Goal: Find specific fact: Find specific fact

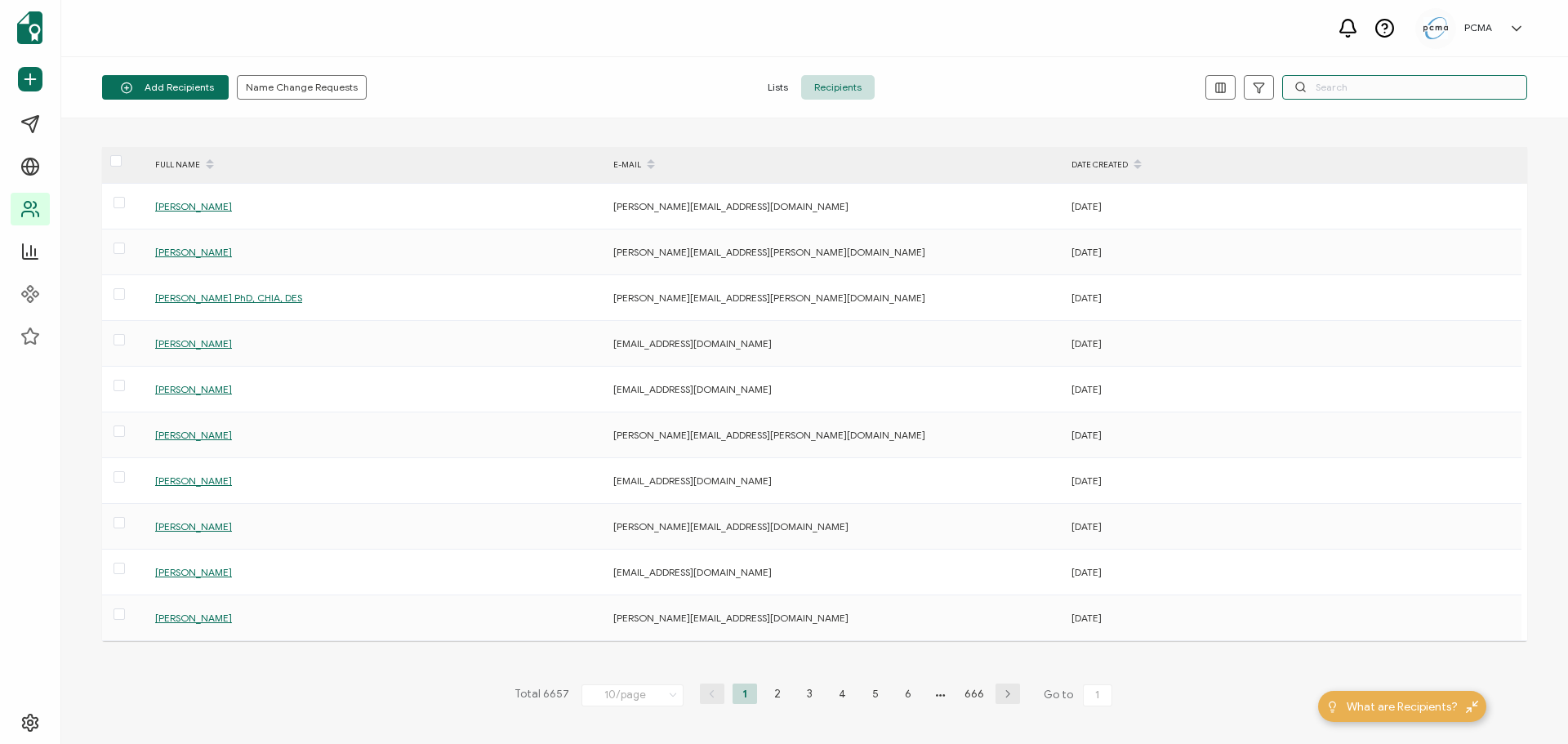
click at [1322, 87] on input "text" at bounding box center [1405, 86] width 245 height 24
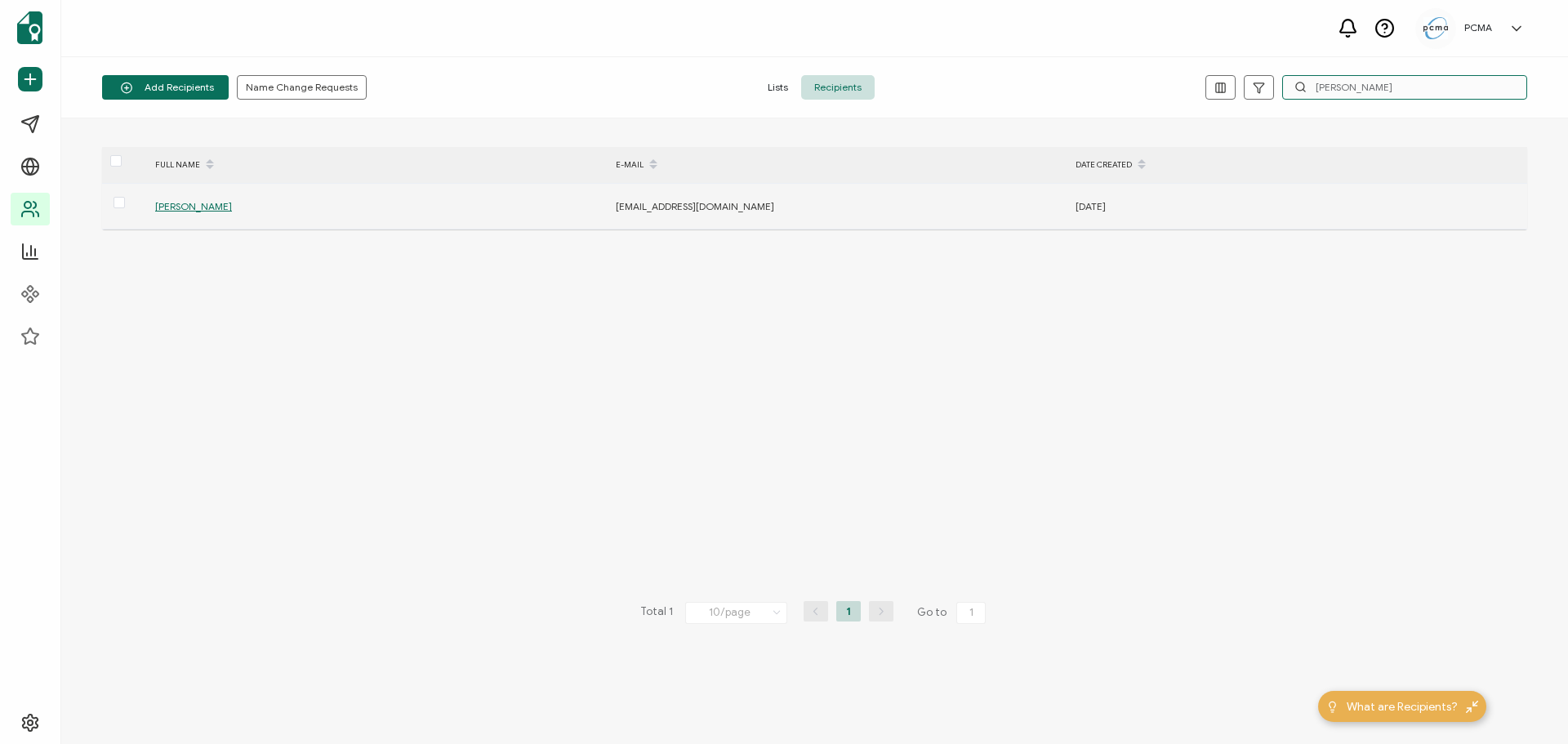
type input "[PERSON_NAME]"
click at [196, 203] on span "[PERSON_NAME]" at bounding box center [193, 206] width 77 height 13
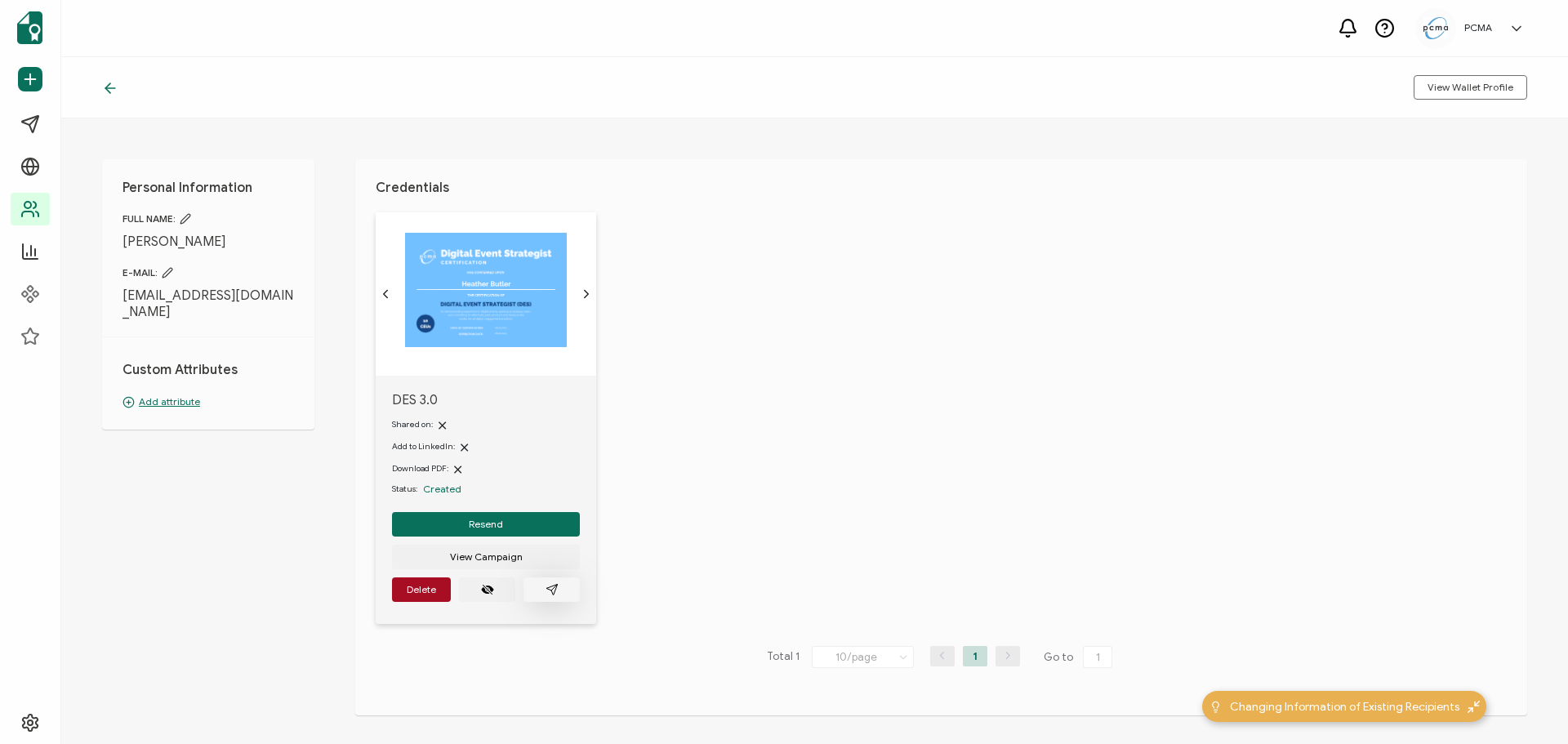
click at [557, 595] on icon "paper plane outline" at bounding box center [551, 589] width 13 height 13
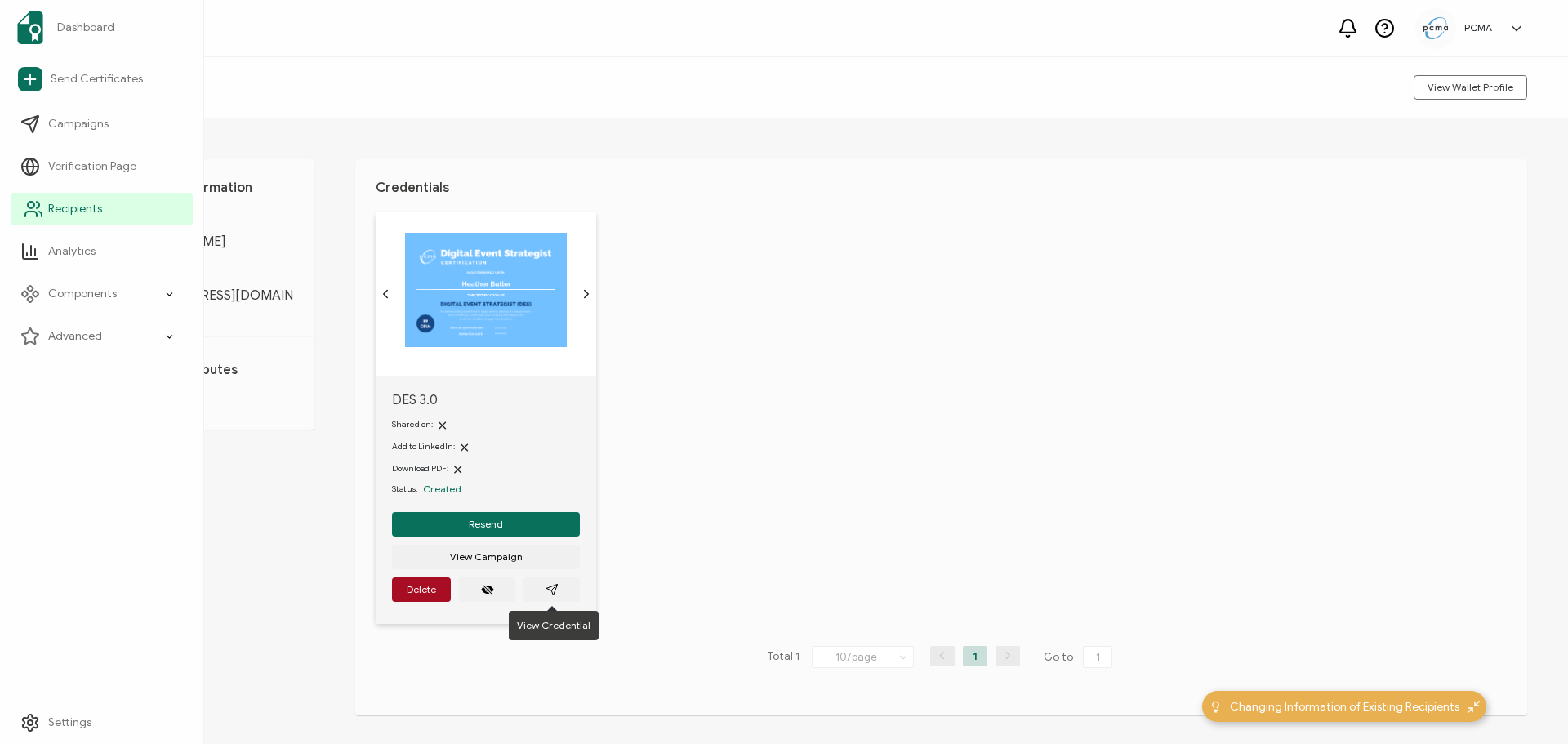
drag, startPoint x: 34, startPoint y: 214, endPoint x: 63, endPoint y: 208, distance: 29.6
click at [34, 214] on icon at bounding box center [33, 209] width 19 height 19
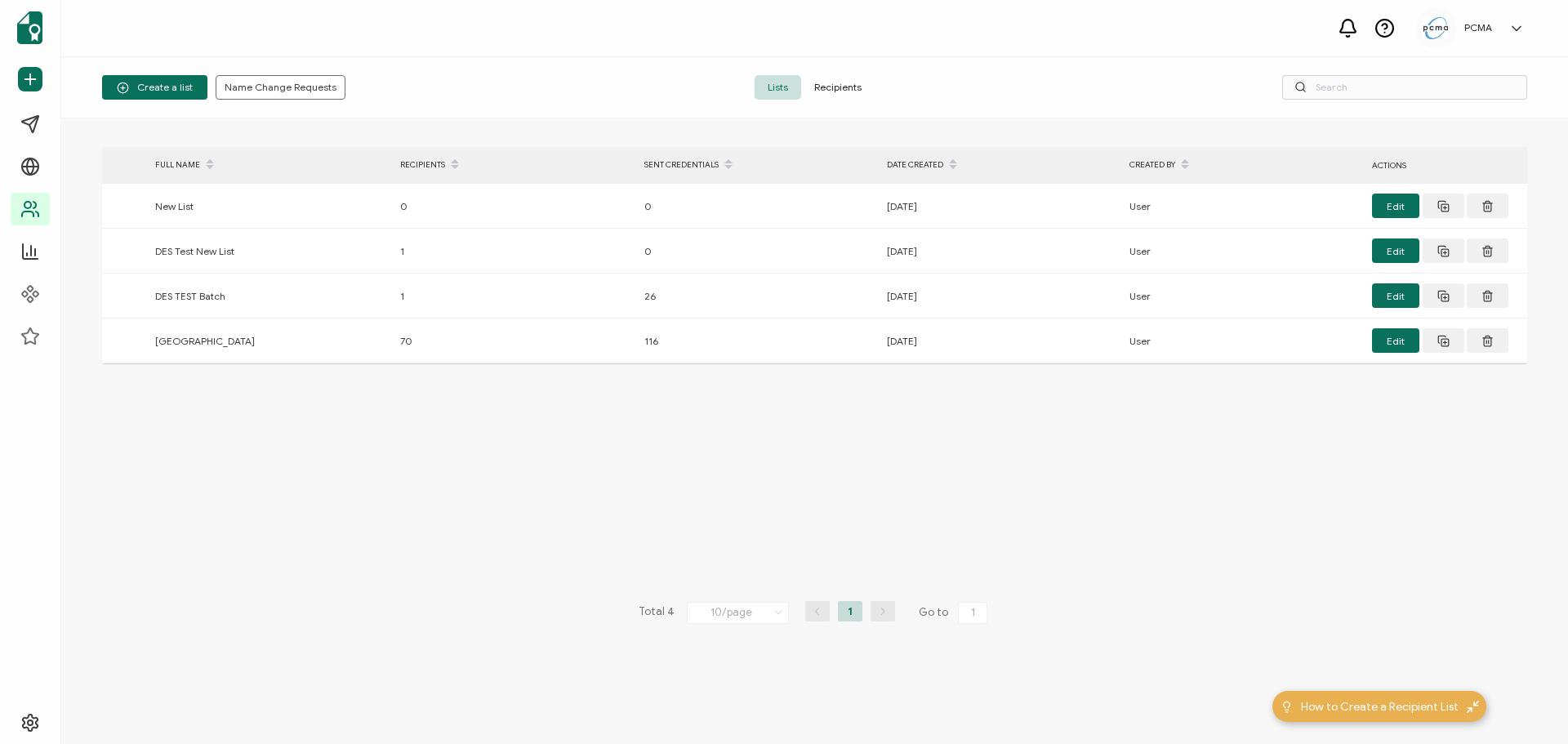
click at [839, 92] on span "Recipients" at bounding box center [838, 86] width 74 height 24
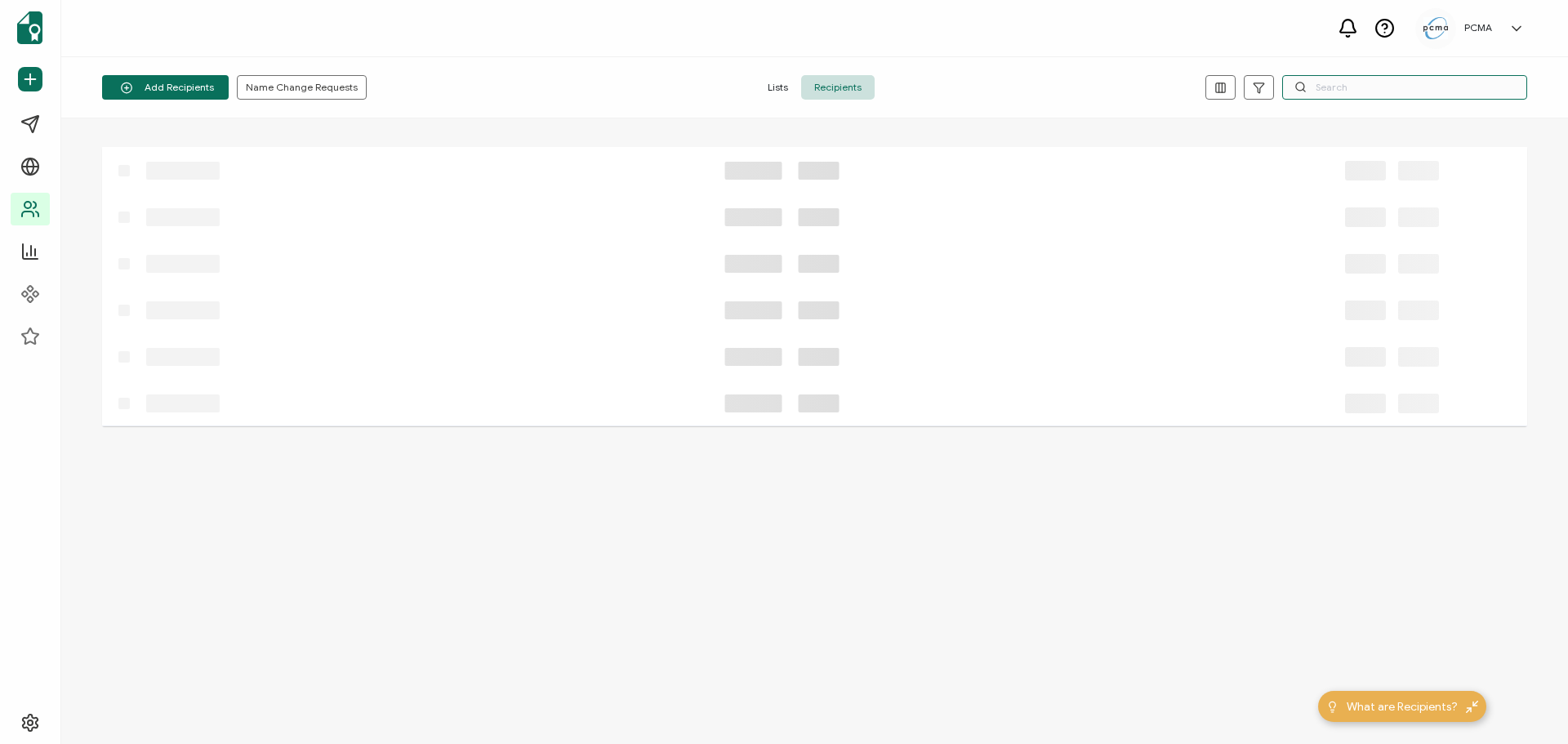
click at [1385, 84] on input "text" at bounding box center [1405, 86] width 245 height 24
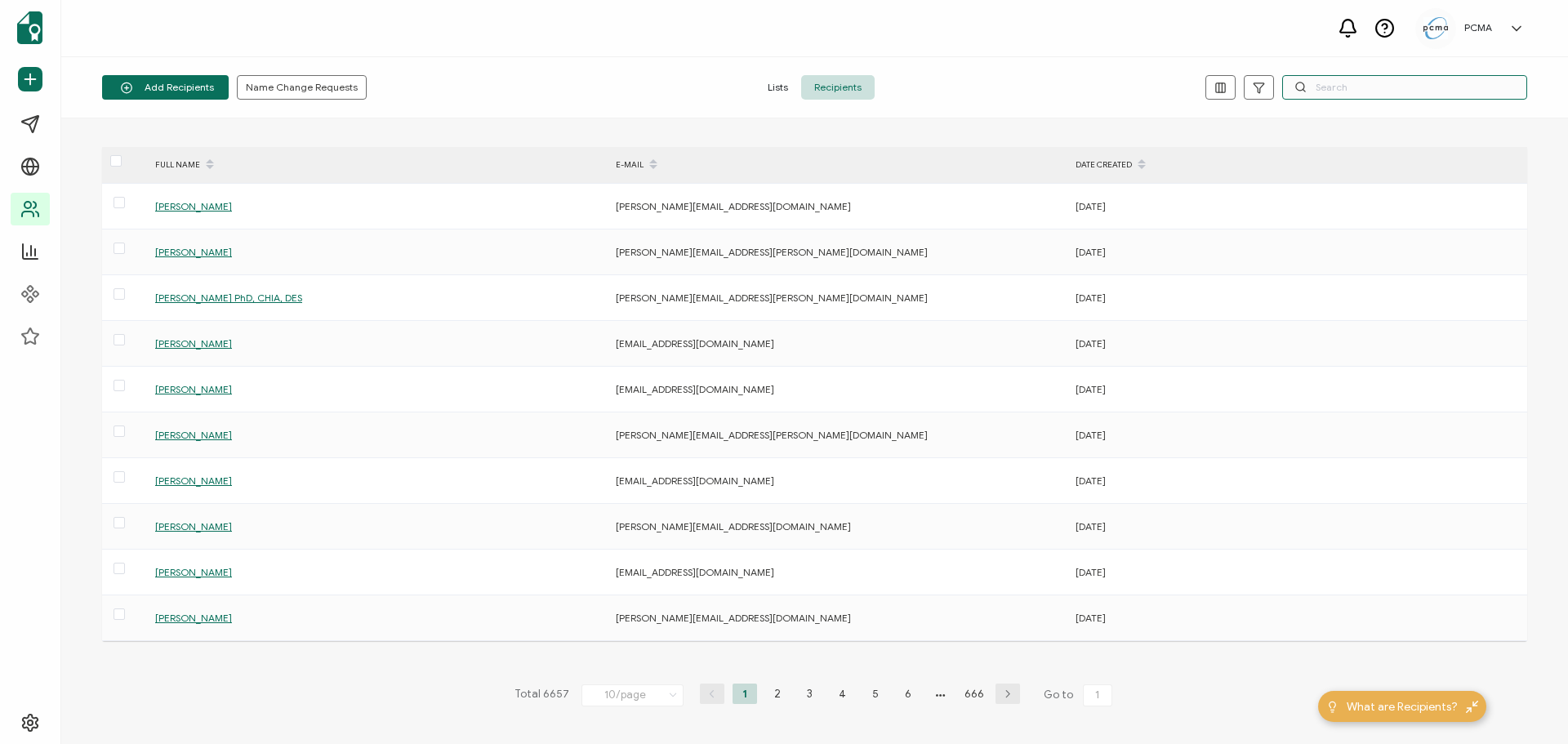
paste input "[EMAIL_ADDRESS][DOMAIN_NAME]"
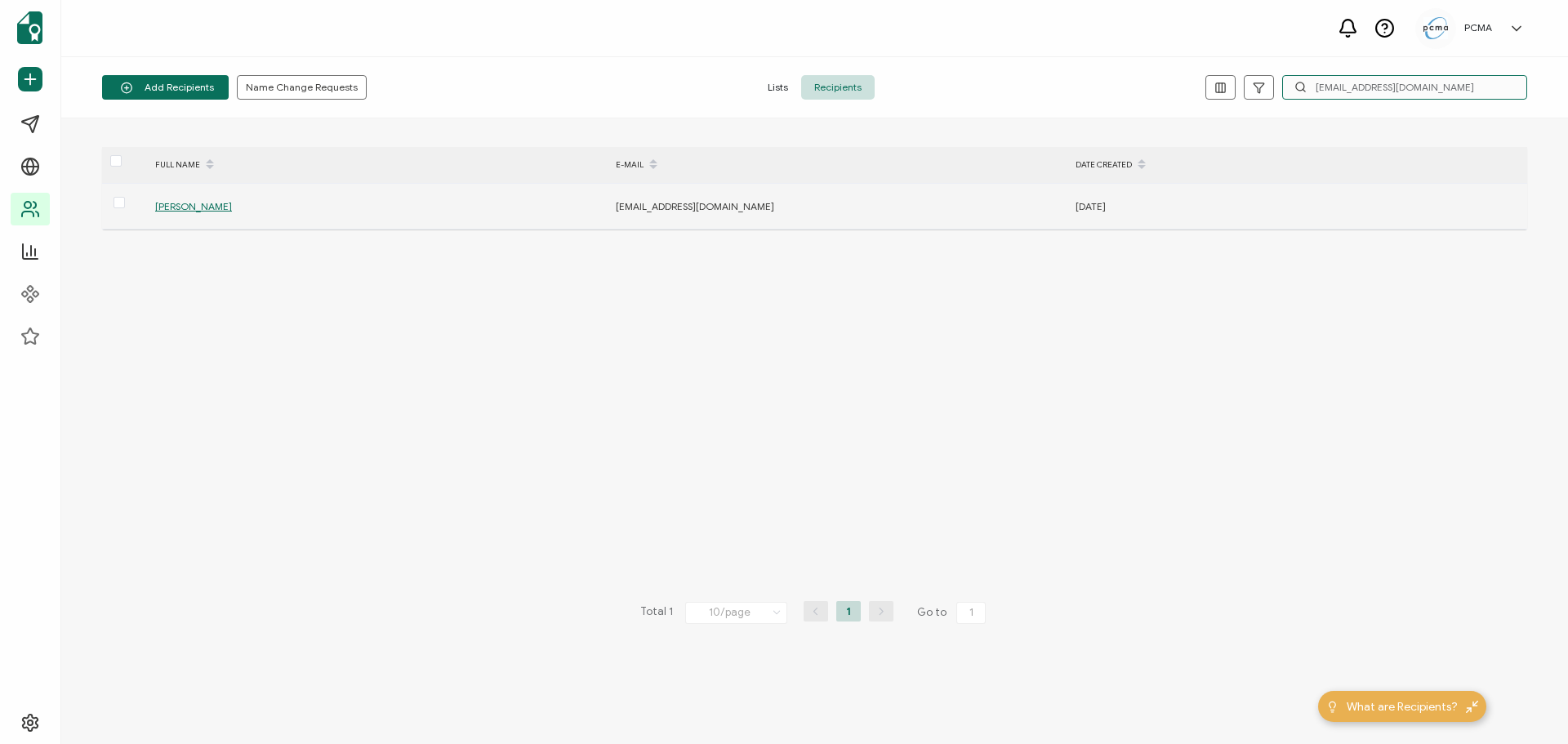
type input "[EMAIL_ADDRESS][DOMAIN_NAME]"
click at [175, 203] on span "[PERSON_NAME]" at bounding box center [193, 206] width 77 height 13
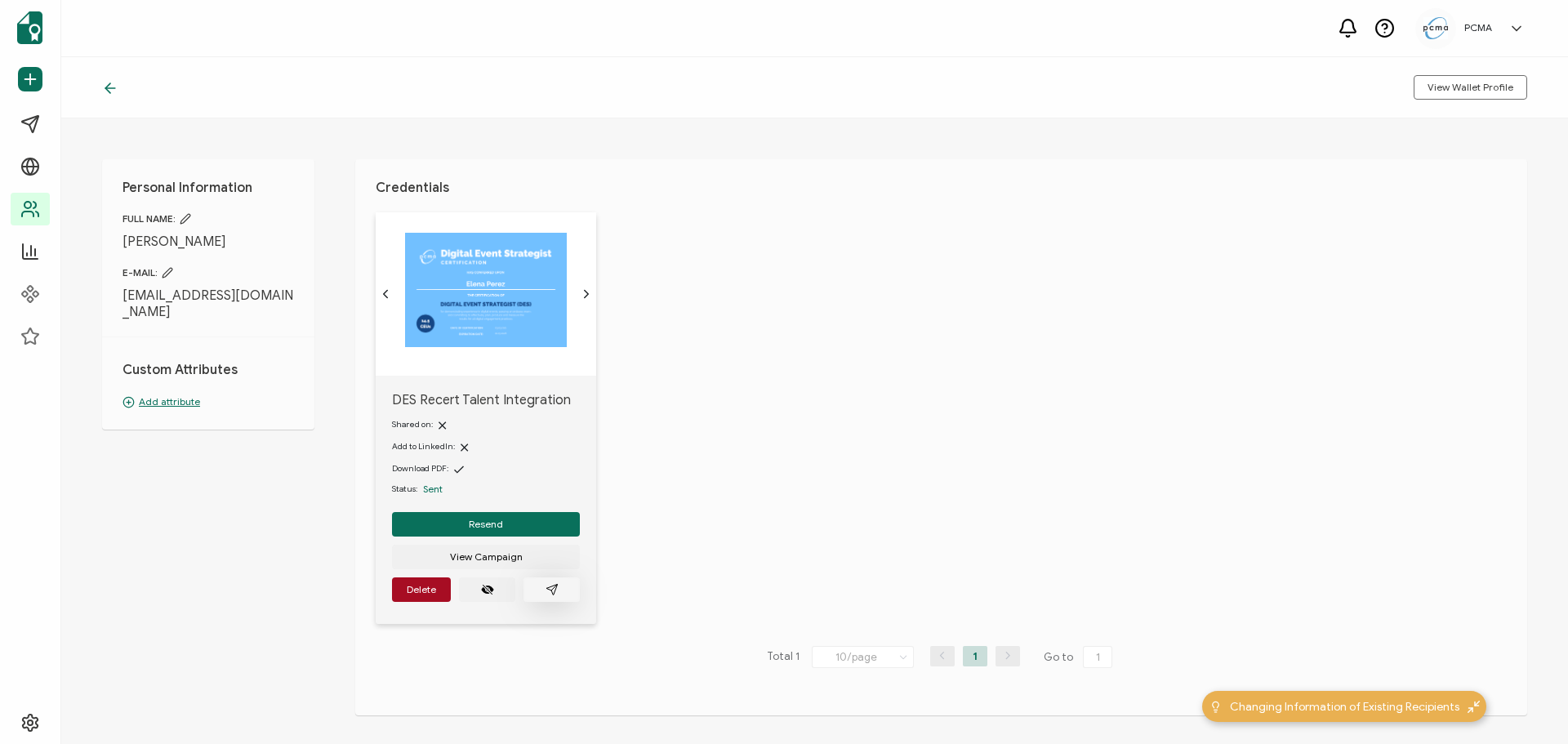
click at [566, 590] on button "button" at bounding box center [552, 589] width 56 height 24
click at [546, 591] on icon "paper plane outline" at bounding box center [551, 589] width 13 height 13
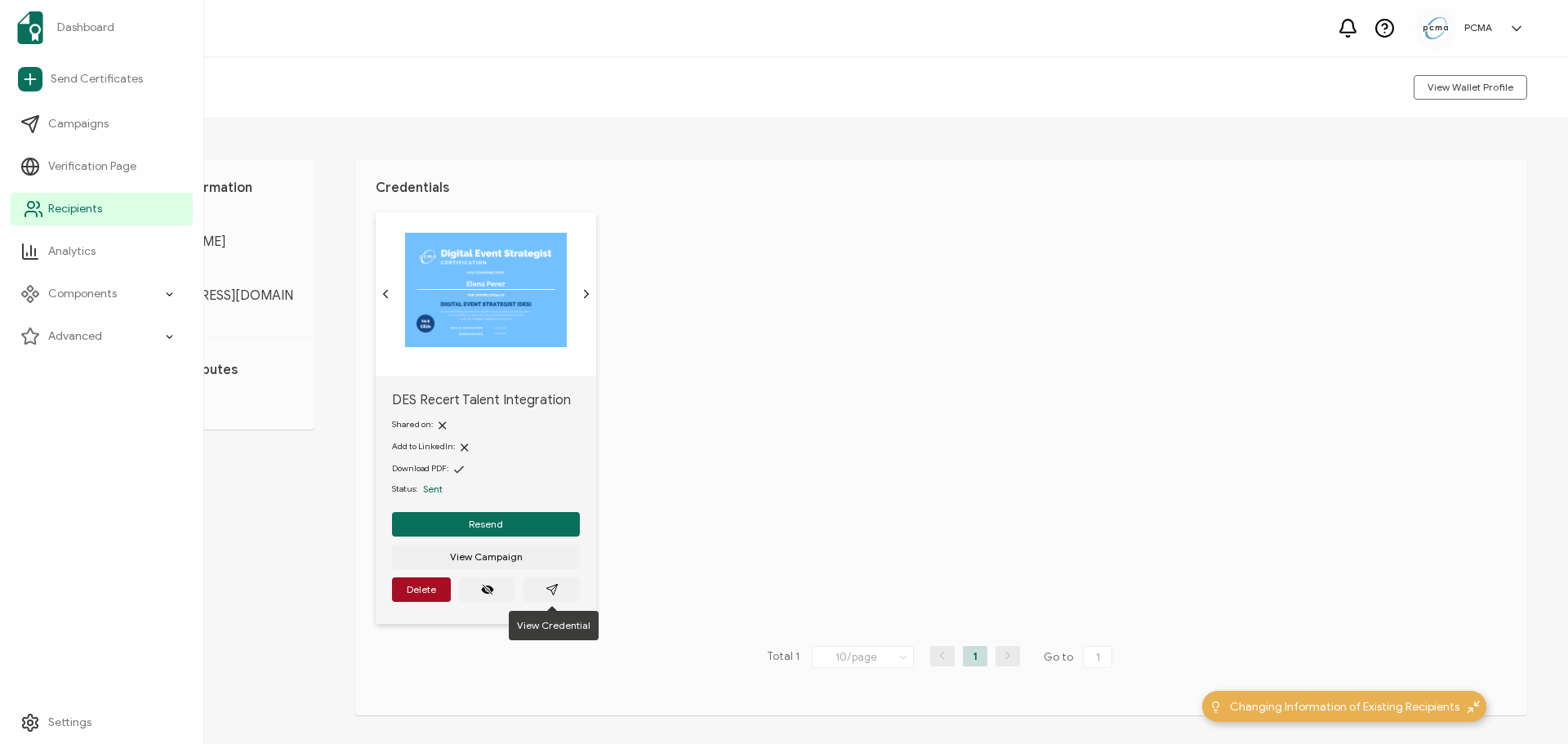
drag, startPoint x: 58, startPoint y: 215, endPoint x: 126, endPoint y: 207, distance: 68.5
click at [58, 214] on span "Recipients" at bounding box center [76, 209] width 54 height 16
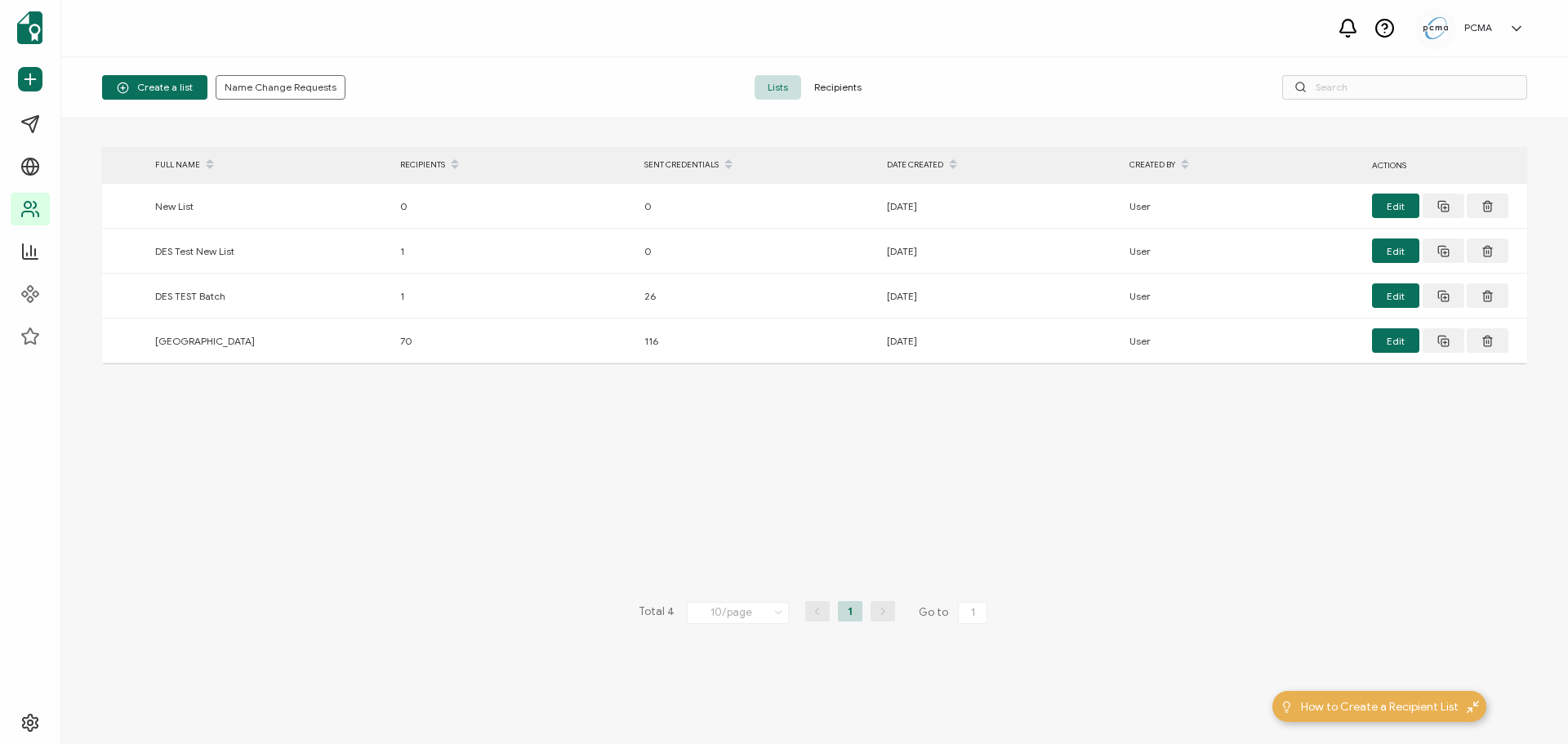
click at [847, 101] on div "Create a list Name Change Requests Lists Recipients" at bounding box center [814, 87] width 1507 height 61
click at [843, 86] on span "Recipients" at bounding box center [838, 86] width 74 height 24
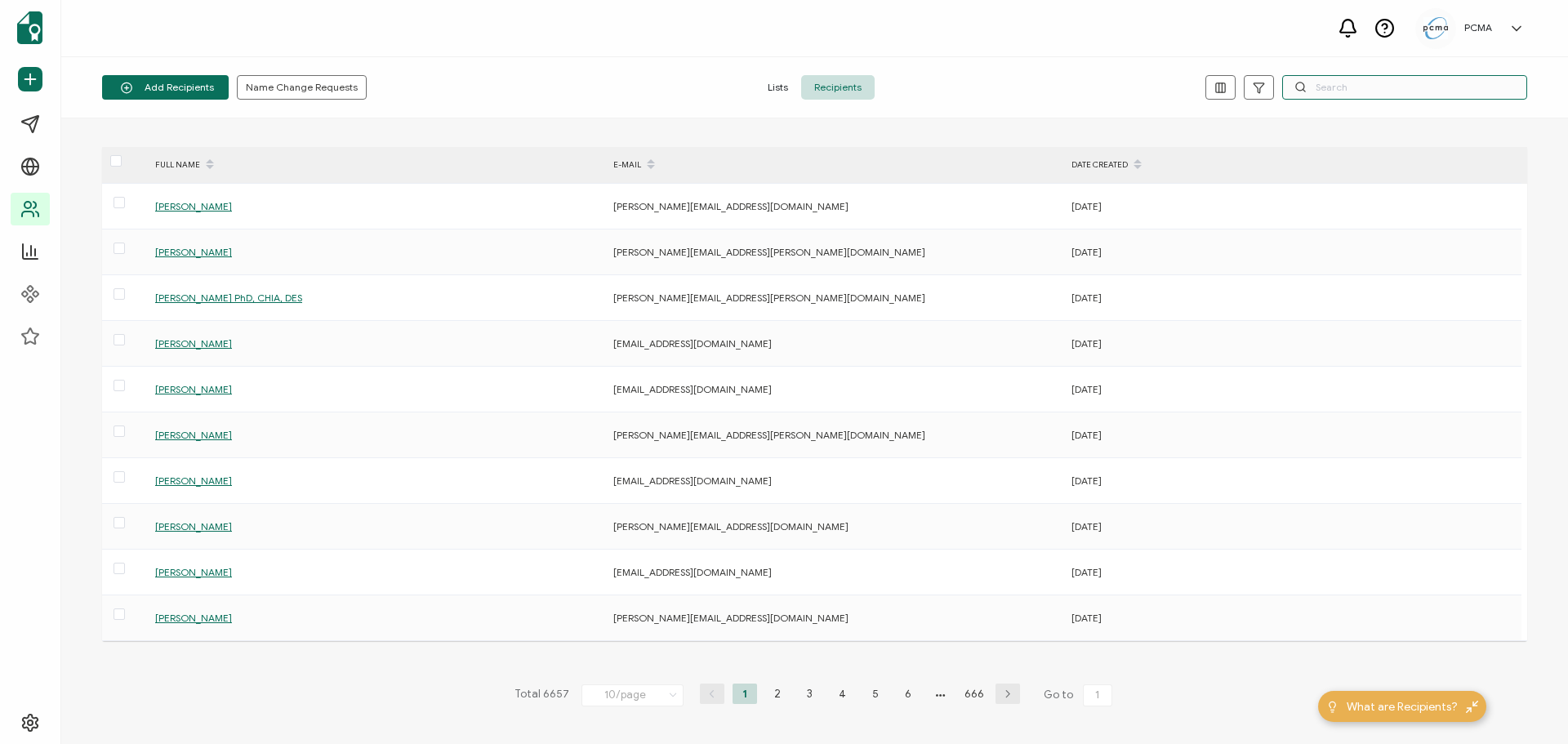
click at [1437, 82] on input "text" at bounding box center [1405, 86] width 245 height 24
paste input "[PERSON_NAME][EMAIL_ADDRESS][PERSON_NAME][DOMAIN_NAME]"
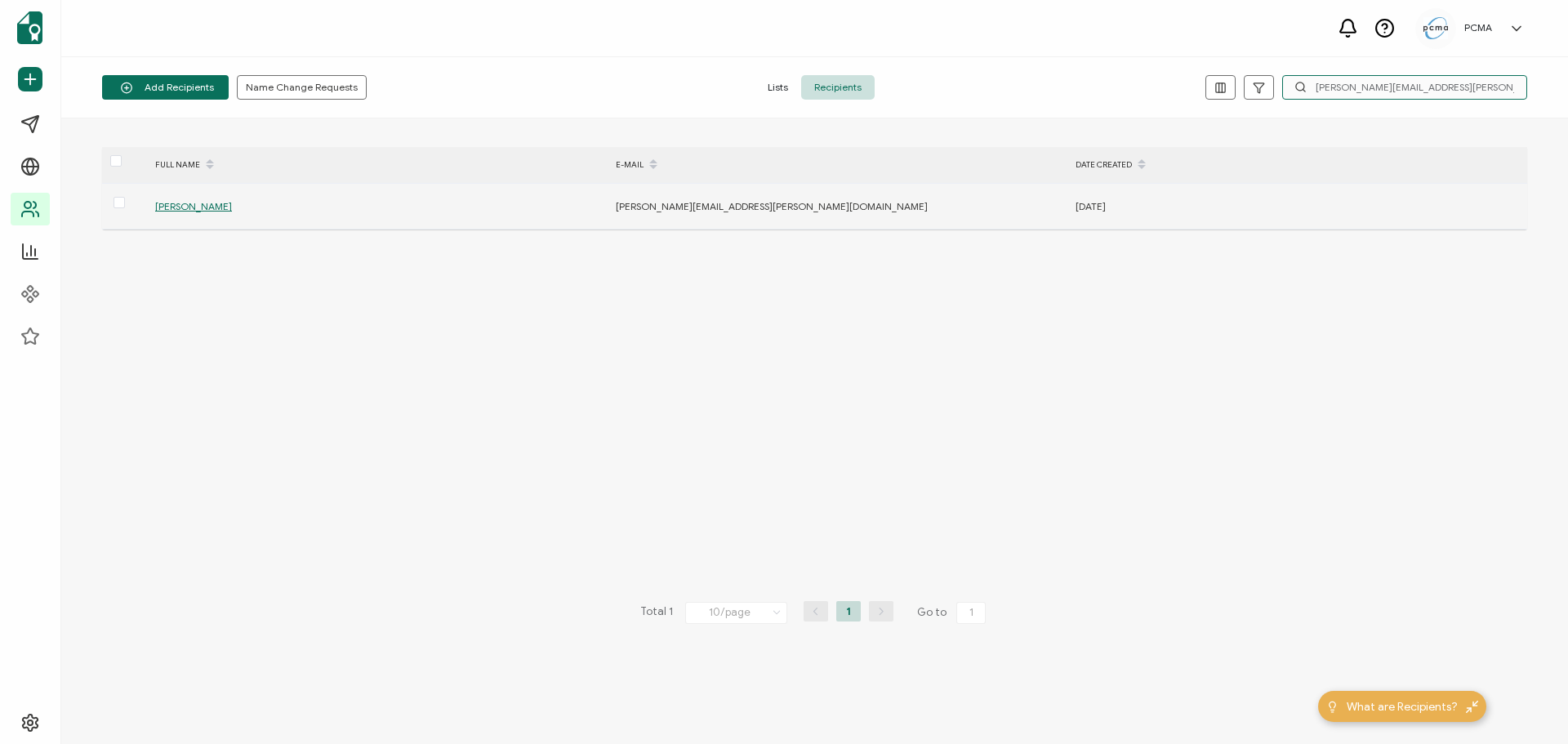
type input "[PERSON_NAME][EMAIL_ADDRESS][PERSON_NAME][DOMAIN_NAME]"
click at [199, 210] on span "[PERSON_NAME]" at bounding box center [193, 206] width 77 height 13
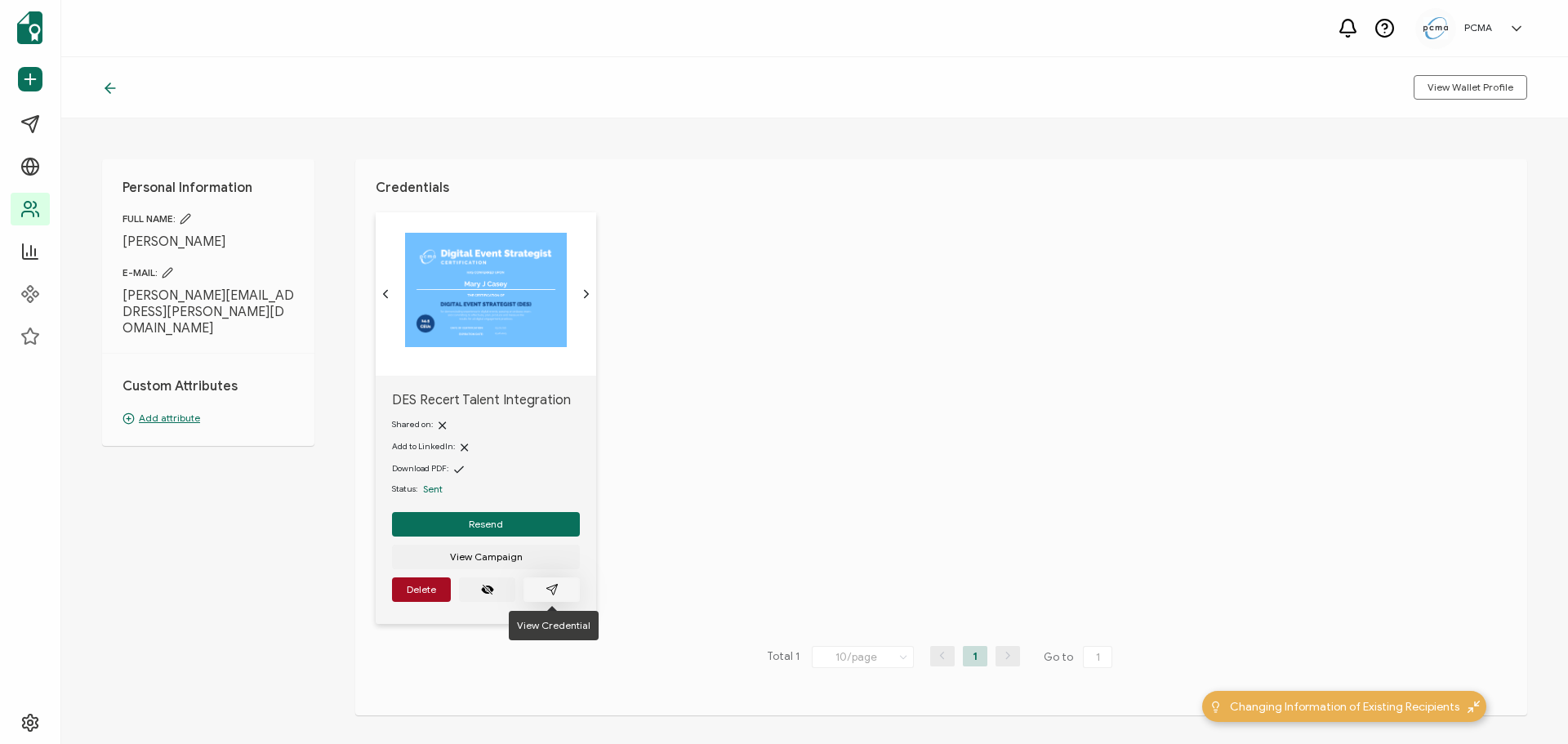
click at [563, 584] on button "button" at bounding box center [552, 589] width 56 height 24
click at [550, 588] on icon "paper plane outline" at bounding box center [551, 589] width 13 height 13
drag, startPoint x: 286, startPoint y: 295, endPoint x: 114, endPoint y: 290, distance: 172.1
click at [115, 291] on div "Personal Information FULL NAME: [PERSON_NAME] E-MAIL: [PERSON_NAME][EMAIL_ADDRE…" at bounding box center [208, 302] width 212 height 286
copy span "[PERSON_NAME][EMAIL_ADDRESS][PERSON_NAME][DOMAIN_NAME]"
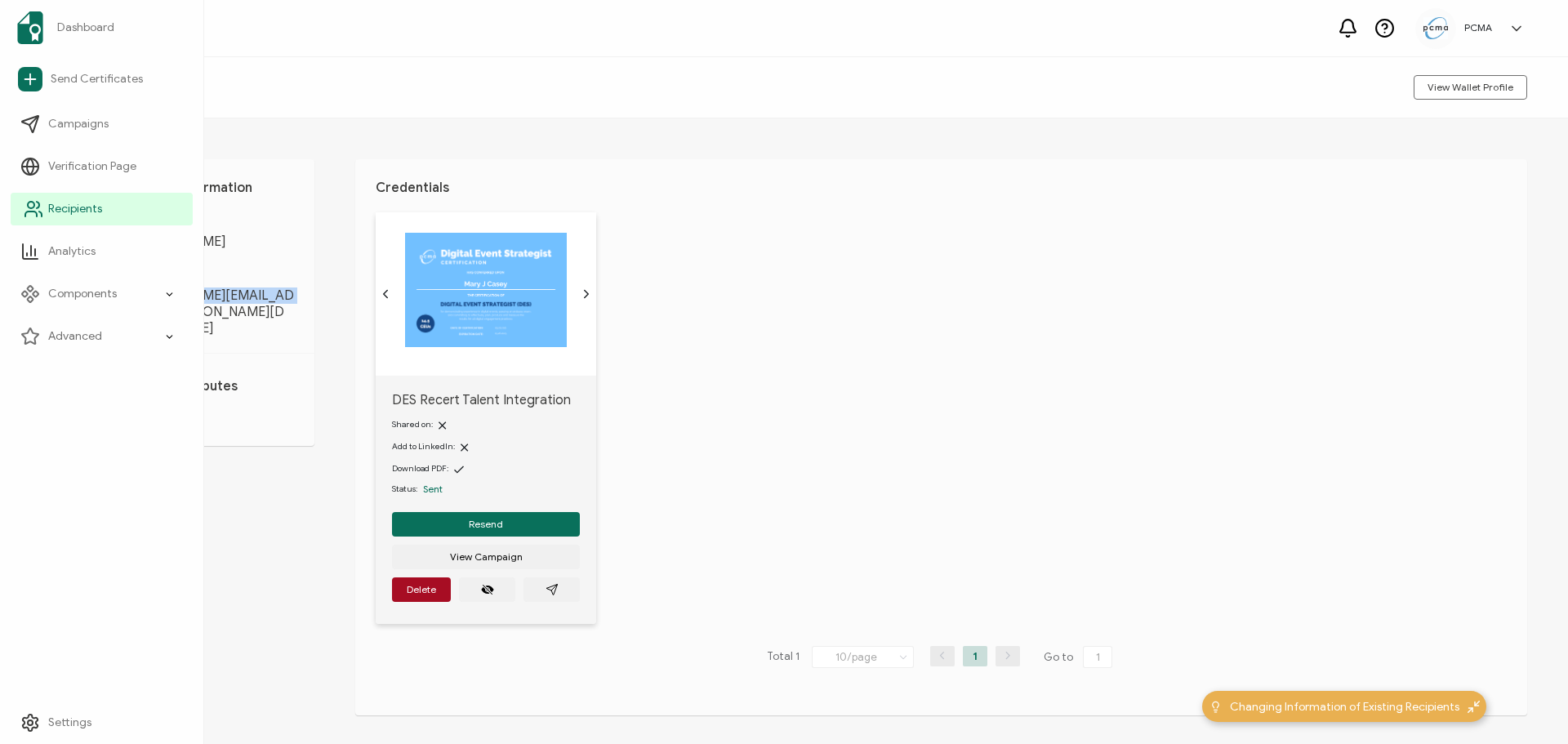
drag, startPoint x: 44, startPoint y: 210, endPoint x: 131, endPoint y: 188, distance: 89.7
click at [45, 210] on link "Recipients" at bounding box center [102, 210] width 182 height 33
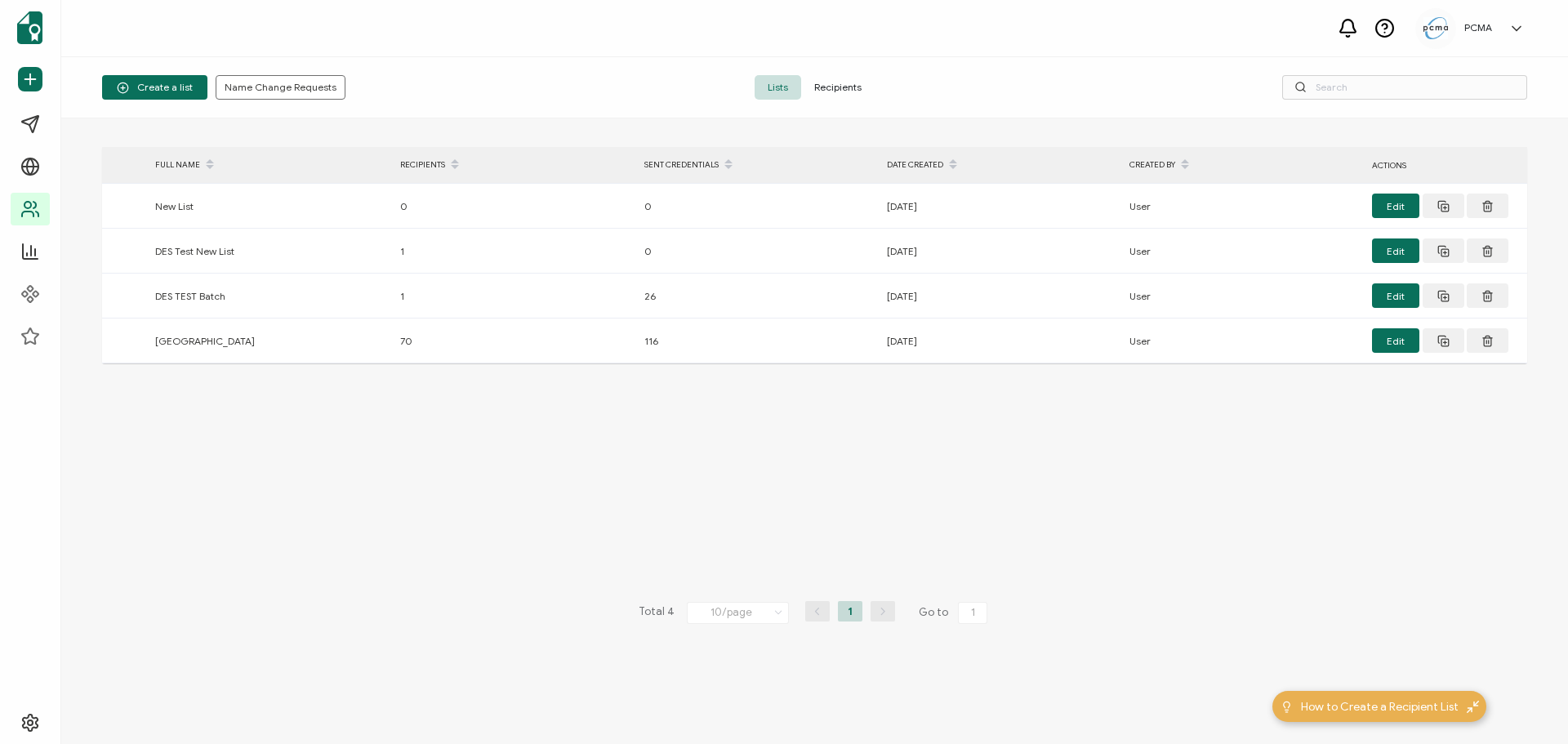
click at [848, 84] on span "Recipients" at bounding box center [838, 86] width 74 height 24
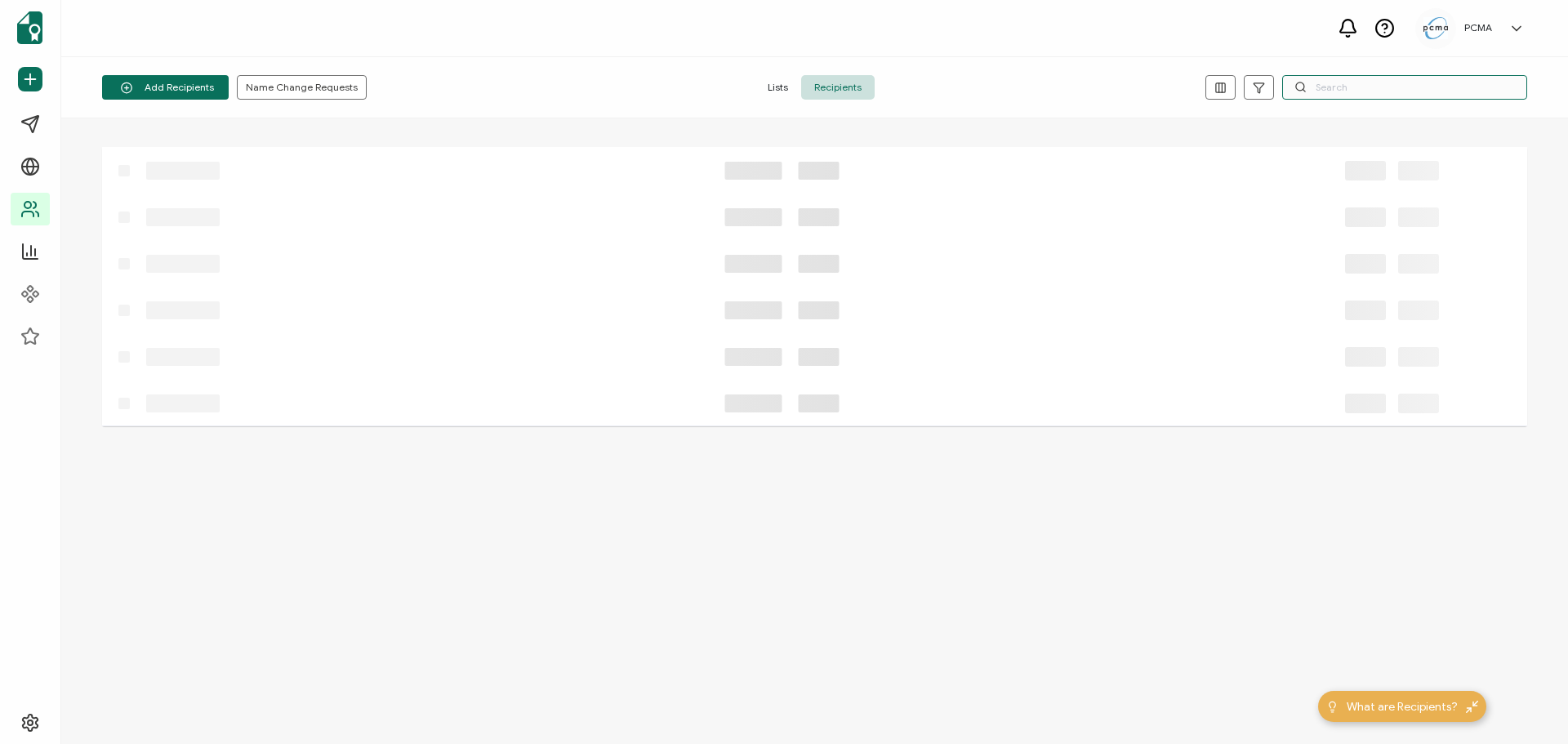
click at [1412, 92] on input "text" at bounding box center [1405, 86] width 245 height 24
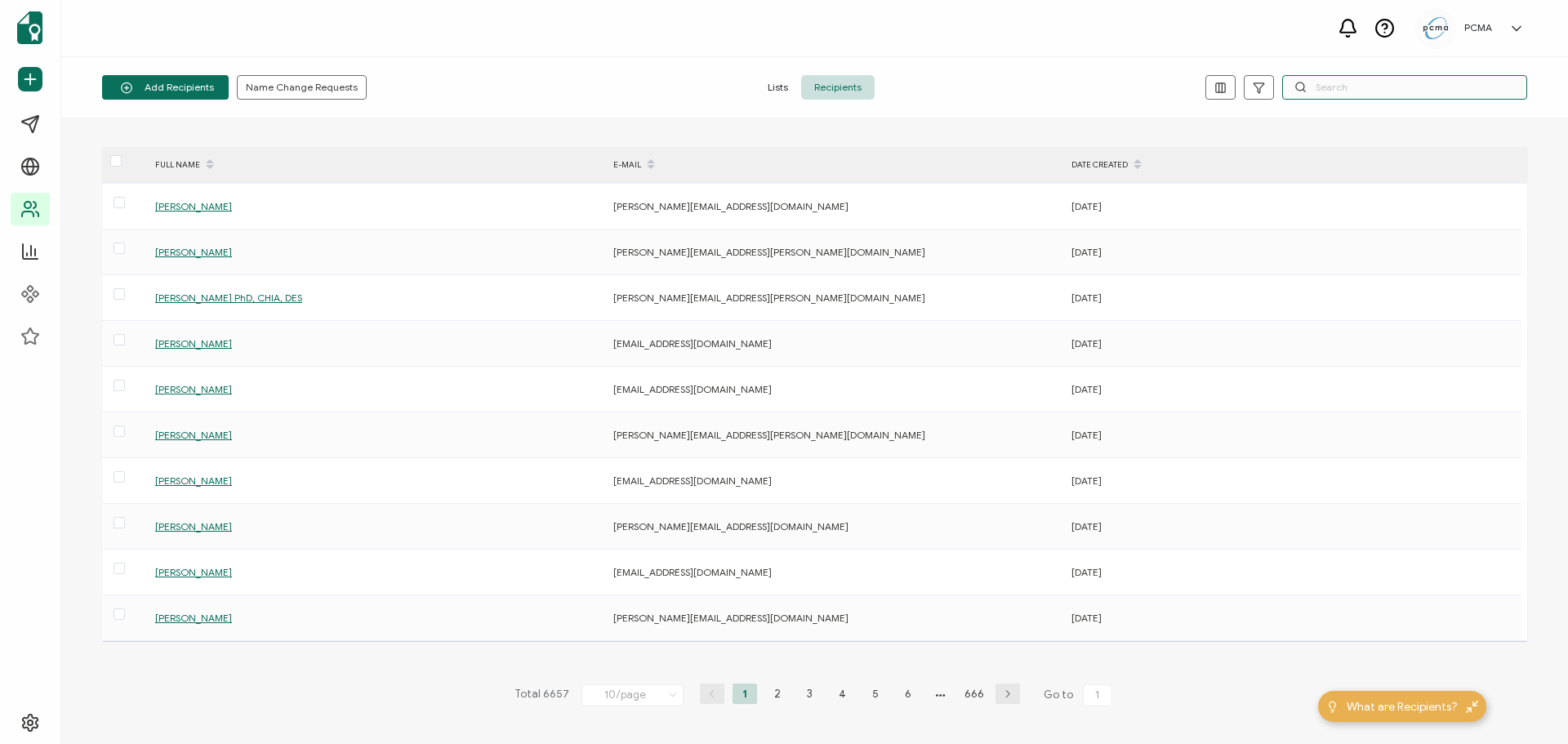
paste input "[EMAIL_ADDRESS][DOMAIN_NAME]"
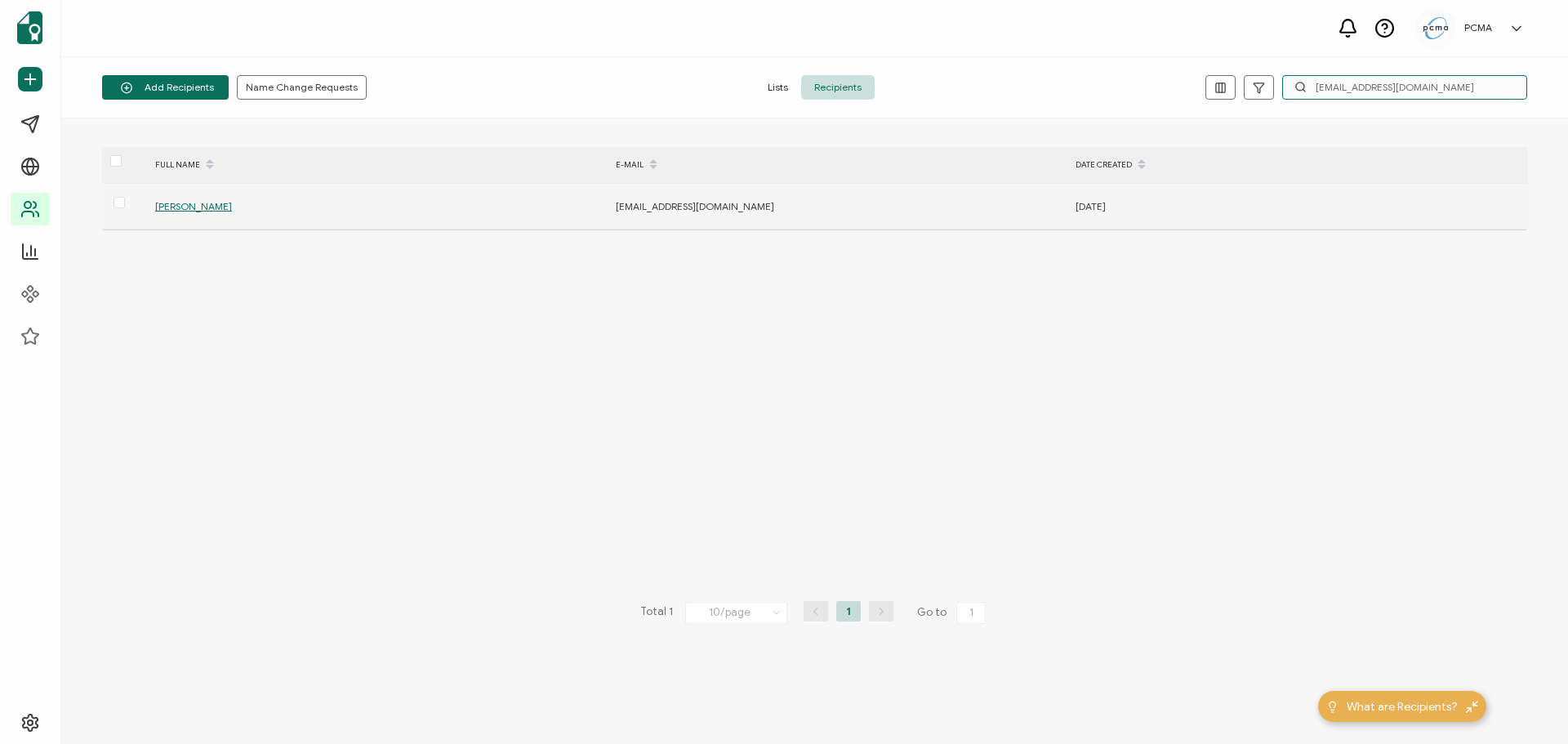
type input "[EMAIL_ADDRESS][DOMAIN_NAME]"
click at [179, 210] on span "[PERSON_NAME]" at bounding box center [193, 206] width 77 height 13
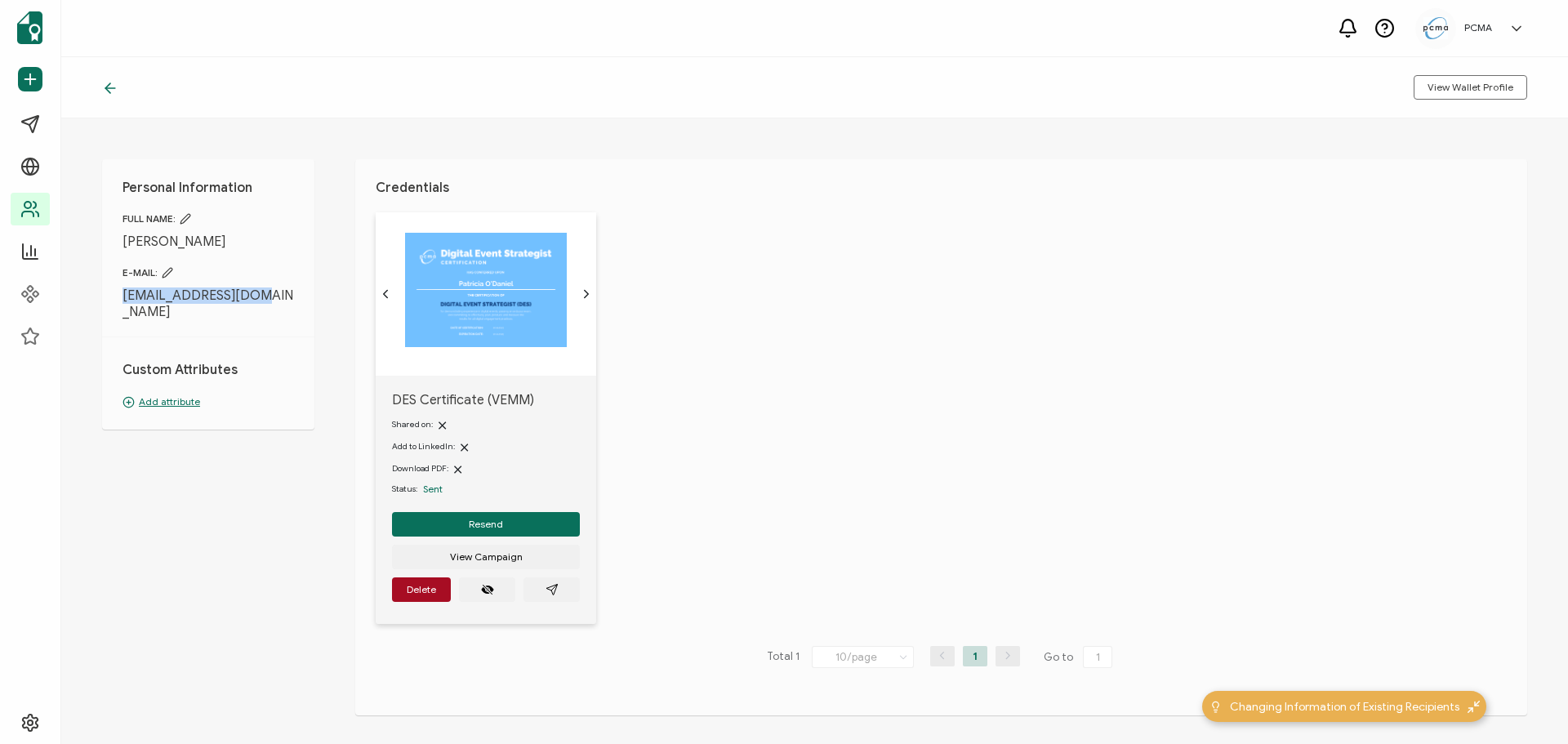
drag, startPoint x: 253, startPoint y: 297, endPoint x: 81, endPoint y: 291, distance: 172.1
click at [81, 291] on div "Personal Information FULL NAME: [PERSON_NAME] E-MAIL: [EMAIL_ADDRESS][DOMAIN_NA…" at bounding box center [814, 431] width 1507 height 626
click at [1010, 281] on div "DES Certificate (VEMM) Shared on: Add to LinkedIn: Download PDF: Status: Sent R…" at bounding box center [951, 428] width 1152 height 432
